Goal: Transaction & Acquisition: Purchase product/service

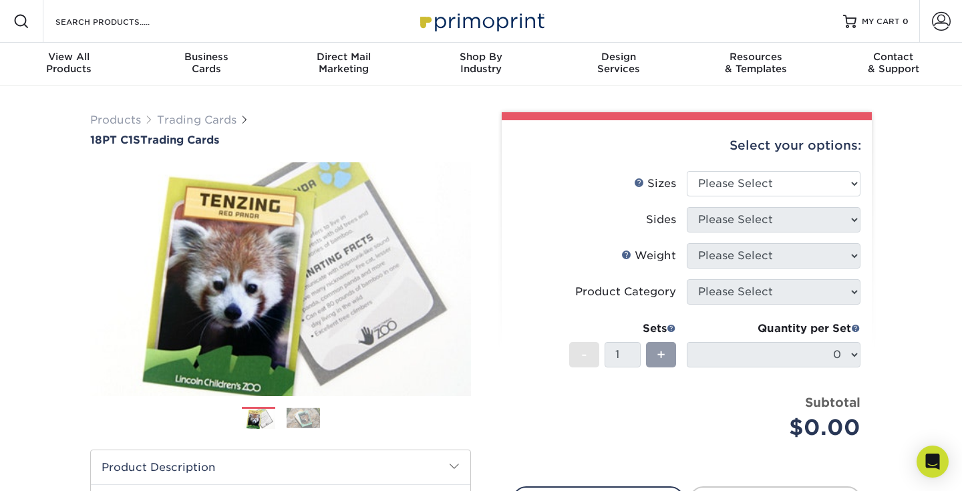
scroll to position [9, 0]
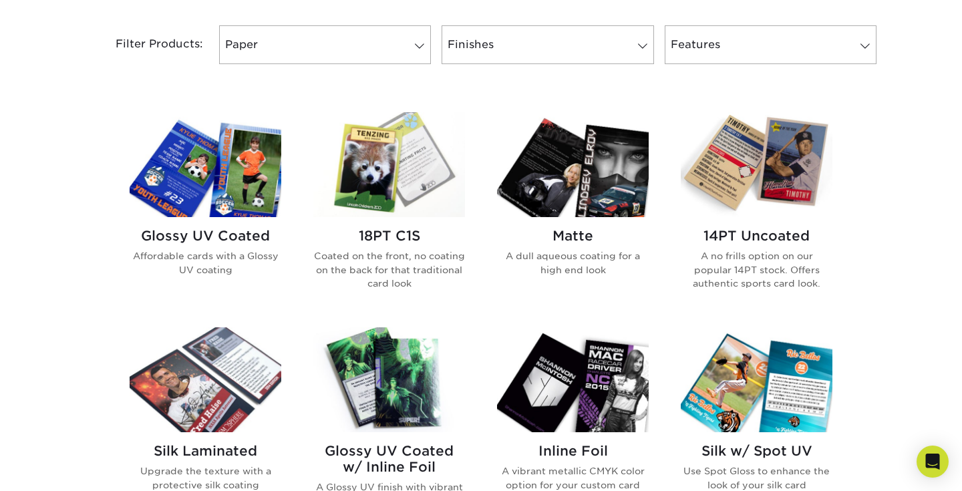
scroll to position [565, 0]
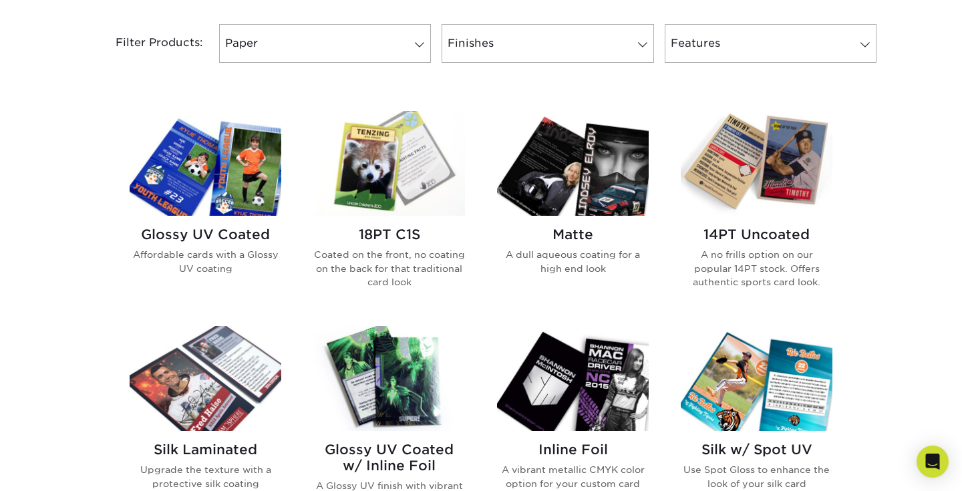
click at [389, 180] on img at bounding box center [389, 163] width 152 height 105
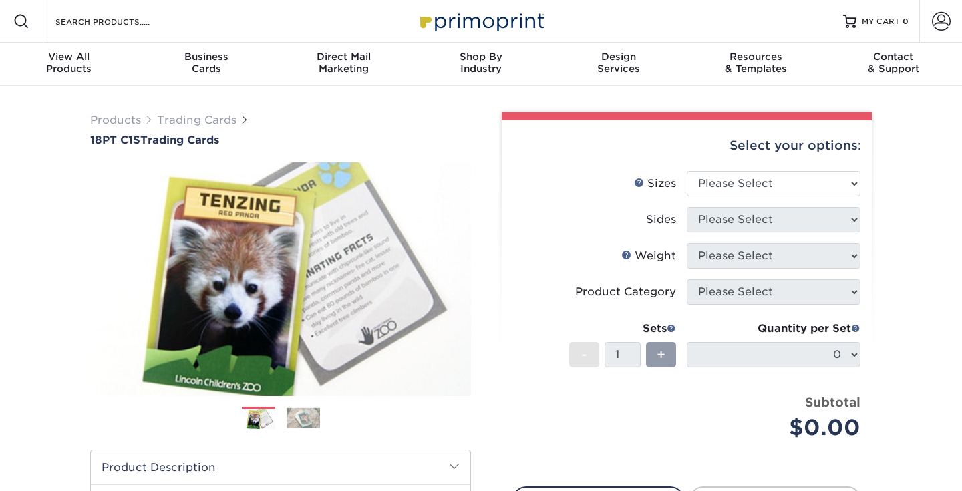
scroll to position [34, 0]
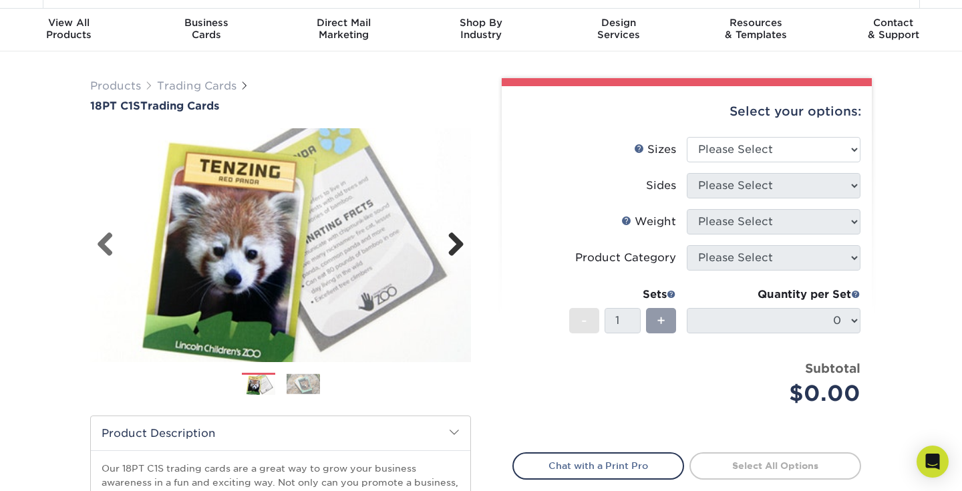
click at [457, 249] on link "Next" at bounding box center [451, 245] width 27 height 27
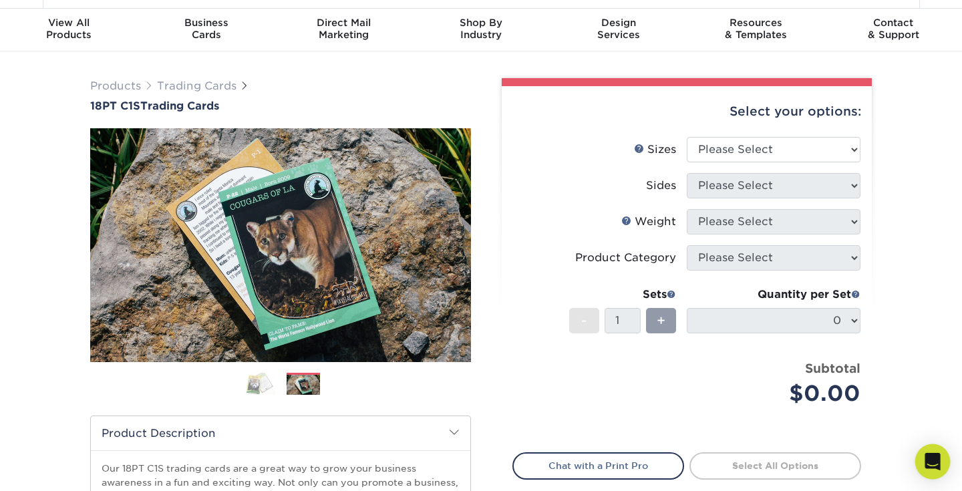
click at [928, 452] on div "Open Intercom Messenger" at bounding box center [932, 461] width 35 height 35
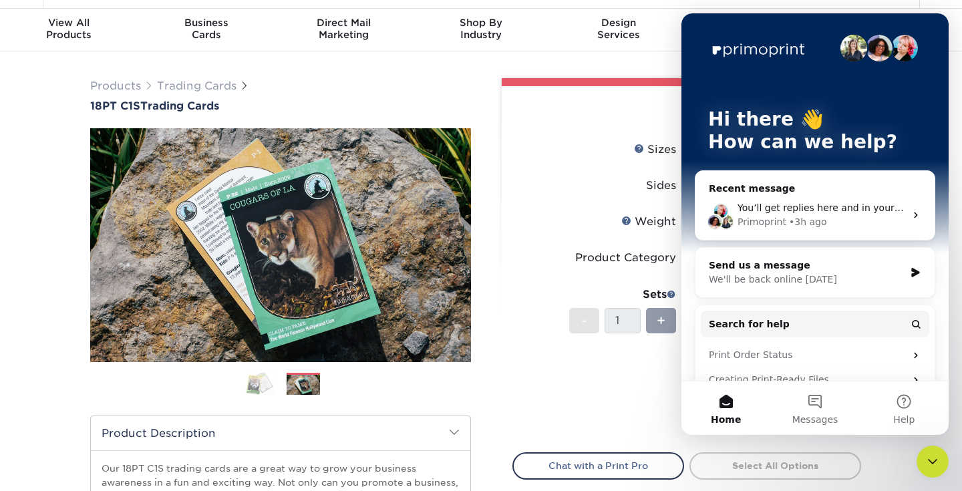
scroll to position [0, 0]
click at [782, 217] on div "Primoprint" at bounding box center [762, 222] width 49 height 14
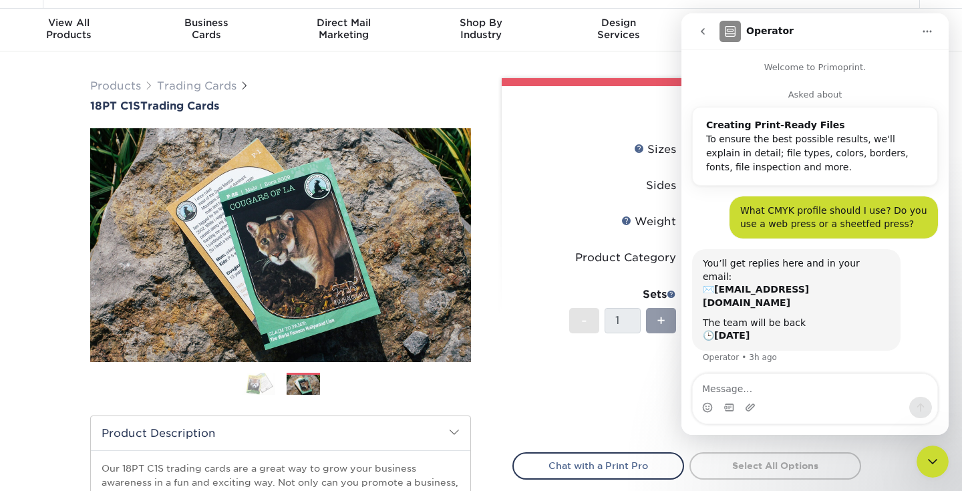
click at [907, 265] on div "You’ll get replies here and in your email: ✉️ mirandasydney@icloud.com The team…" at bounding box center [815, 314] width 246 height 131
click at [549, 192] on label "Sides" at bounding box center [600, 185] width 174 height 25
